Goal: Task Accomplishment & Management: Complete application form

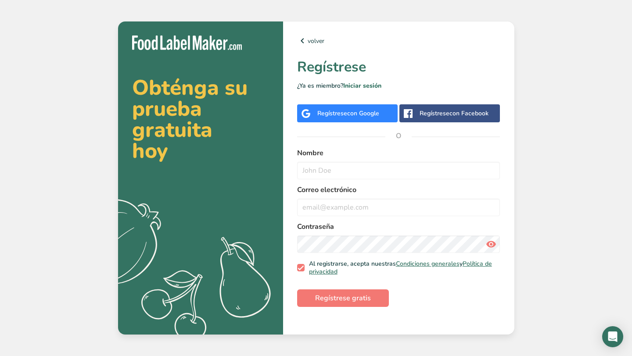
click at [368, 115] on span "con Google" at bounding box center [363, 113] width 32 height 8
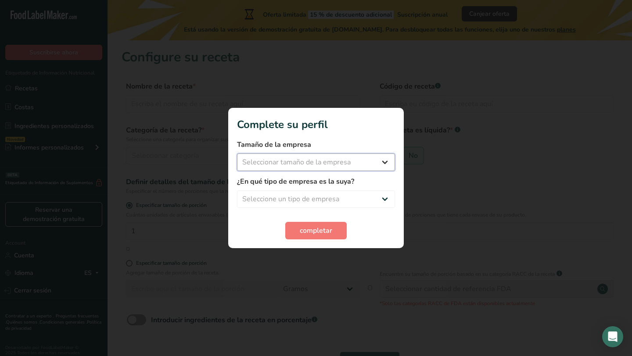
click at [341, 164] on select "Seleccionar tamaño de la empresa Menos de 10 empleados De 10 a 50 empleados De …" at bounding box center [316, 163] width 158 height 18
select select "1"
click at [237, 154] on select "Seleccionar tamaño de la empresa Menos de 10 empleados De 10 a 50 empleados De …" at bounding box center [316, 163] width 158 height 18
click at [333, 193] on select "Seleccione un tipo de empresa Fabricante de alimentos envasados Restaurante y c…" at bounding box center [316, 200] width 158 height 18
select select "8"
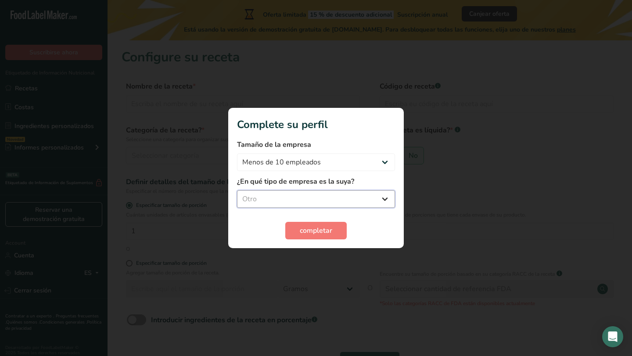
click at [237, 191] on select "Seleccione un tipo de empresa Fabricante de alimentos envasados Restaurante y c…" at bounding box center [316, 200] width 158 height 18
click at [310, 230] on span "completar" at bounding box center [316, 231] width 32 height 11
